Goal: Task Accomplishment & Management: Use online tool/utility

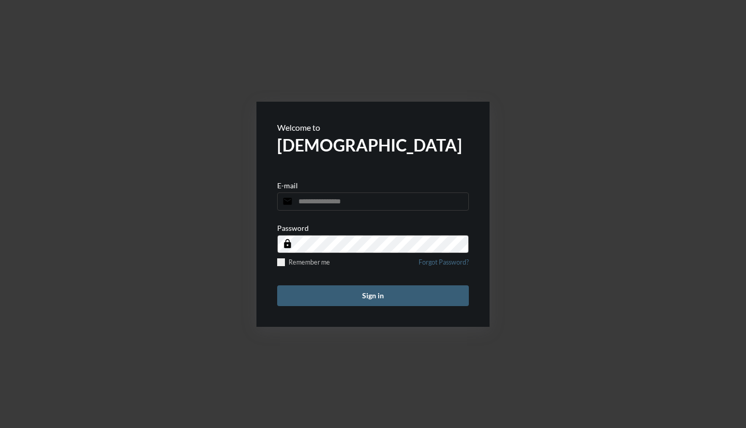
click at [328, 204] on input "email" at bounding box center [373, 201] width 192 height 18
type input "**********"
click at [277, 285] on button "Sign in" at bounding box center [373, 295] width 192 height 21
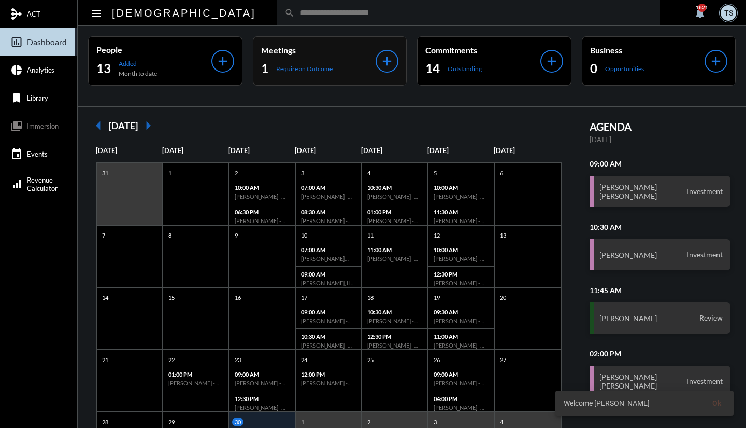
click at [301, 67] on p "Require an Outcome" at bounding box center [304, 69] width 56 height 8
